Goal: Navigation & Orientation: Find specific page/section

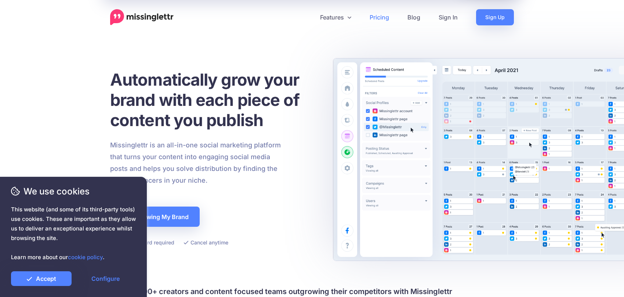
click at [381, 20] on link "Pricing" at bounding box center [380, 17] width 38 height 16
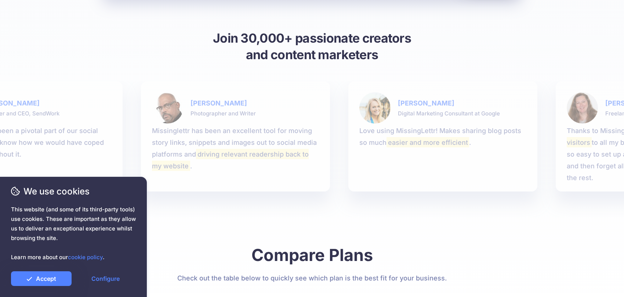
scroll to position [725, 0]
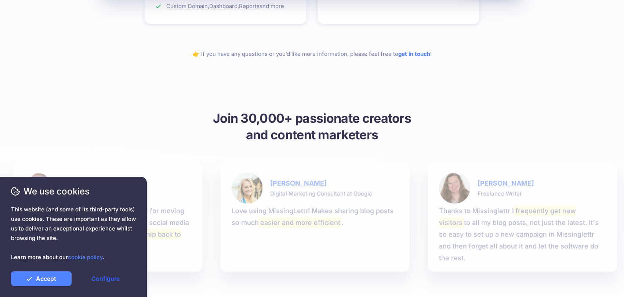
click at [109, 282] on link "Configure" at bounding box center [105, 278] width 61 height 15
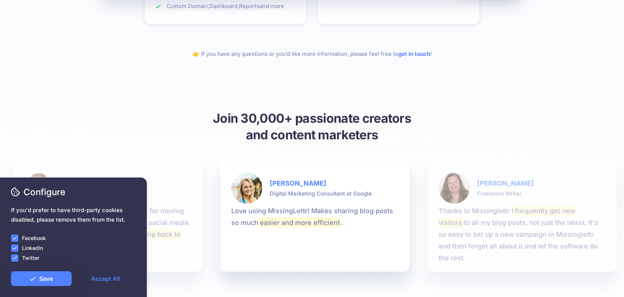
click at [25, 238] on label "Facebook" at bounding box center [34, 238] width 24 height 8
click at [15, 247] on ins at bounding box center [14, 247] width 7 height 7
click at [19, 236] on div "Facebook" at bounding box center [73, 238] width 125 height 8
click at [12, 238] on ins at bounding box center [14, 237] width 7 height 7
click at [12, 255] on ins at bounding box center [14, 257] width 7 height 7
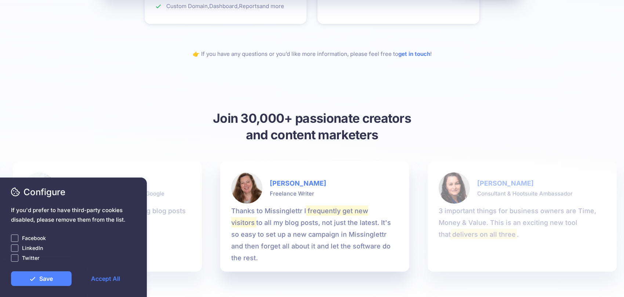
click at [52, 286] on div "We use cookies This website (and some of its third-party tools) use cookies. Th…" at bounding box center [73, 236] width 147 height 119
click at [50, 277] on link "Save" at bounding box center [41, 278] width 61 height 15
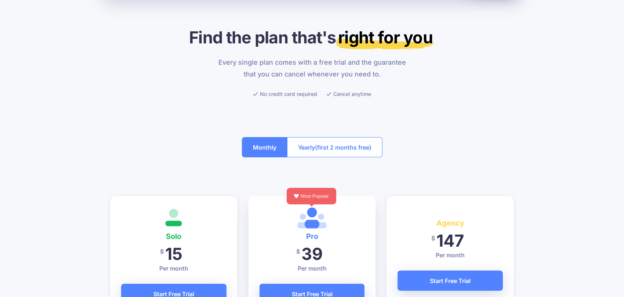
scroll to position [0, 0]
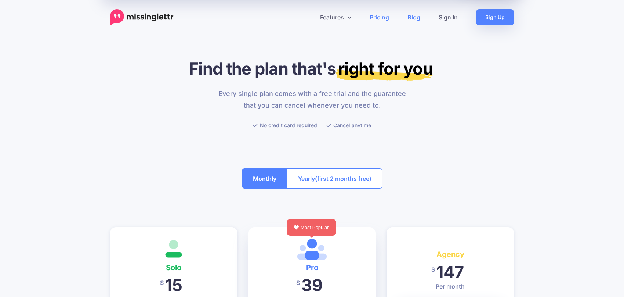
click at [415, 16] on link "Blog" at bounding box center [413, 17] width 31 height 16
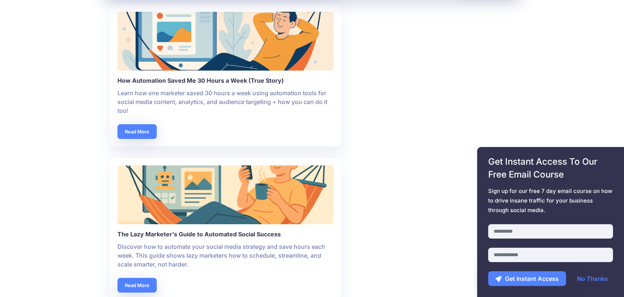
scroll to position [1860, 0]
